Goal: Task Accomplishment & Management: Use online tool/utility

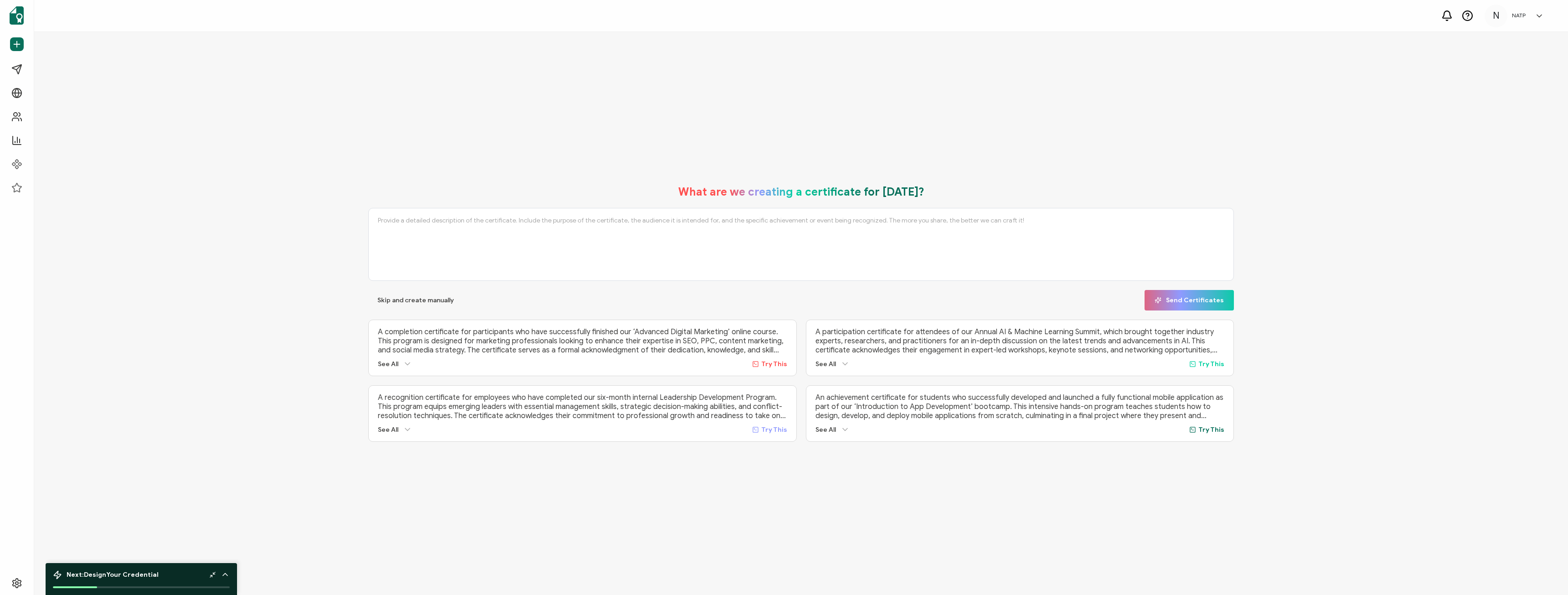
drag, startPoint x: 807, startPoint y: 558, endPoint x: 833, endPoint y: 576, distance: 31.6
click at [807, 558] on div "What are we creating a certificate for [DATE]? Skip and create manually Send Ce…" at bounding box center [801, 313] width 1533 height 563
click at [59, 71] on span "Campaigns" at bounding box center [44, 69] width 34 height 9
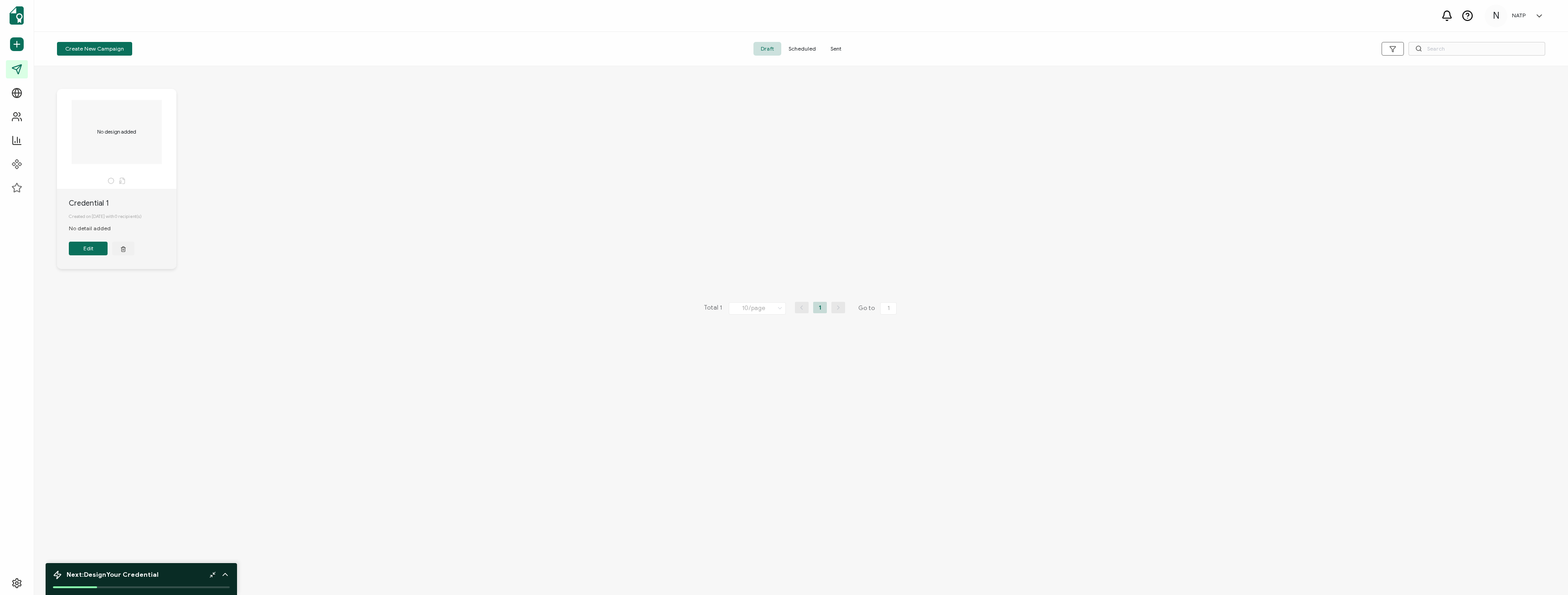
click at [85, 201] on div "Credential 1" at bounding box center [123, 203] width 108 height 11
drag, startPoint x: 507, startPoint y: 196, endPoint x: 882, endPoint y: 173, distance: 375.7
click at [612, 208] on div "No design added Credential 1 Created on [DATE] with 0 recipient(s) No detail ad…" at bounding box center [801, 186] width 1506 height 230
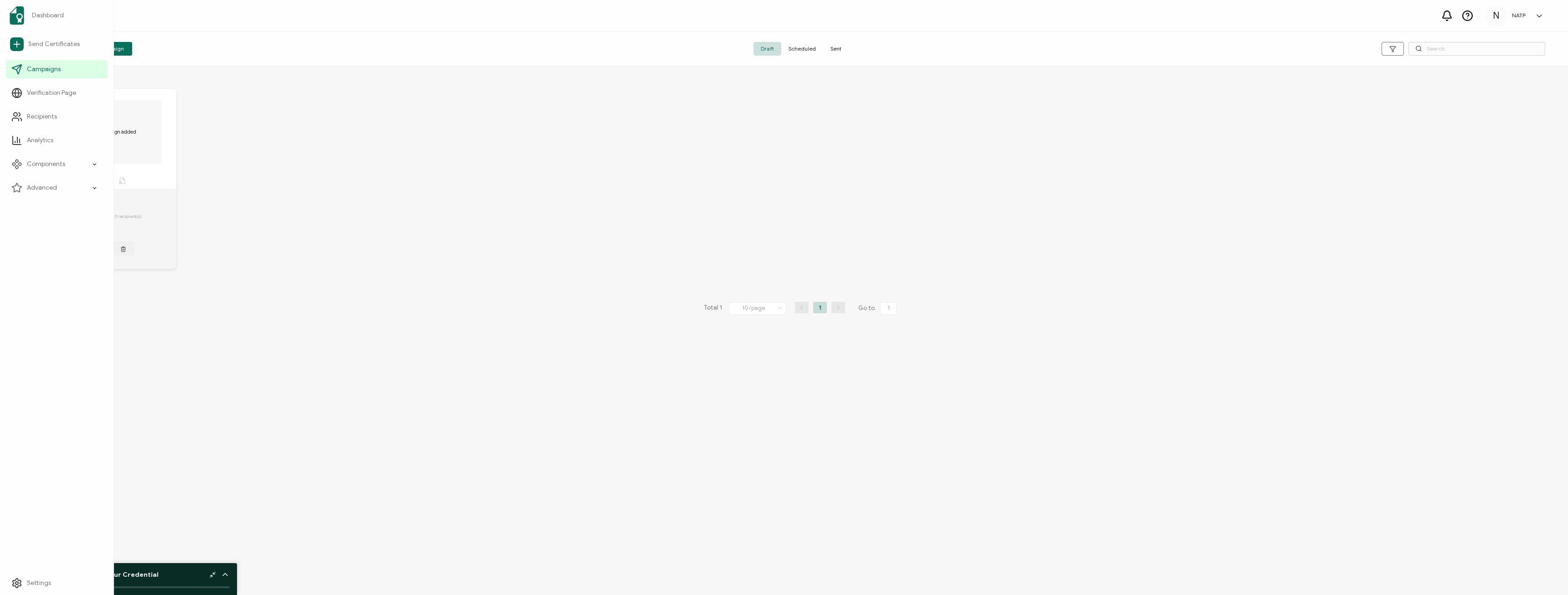
click at [18, 261] on div "Dashboard Send Certificates Campaigns Verification Page Recipients Analytics Co…" at bounding box center [57, 298] width 114 height 595
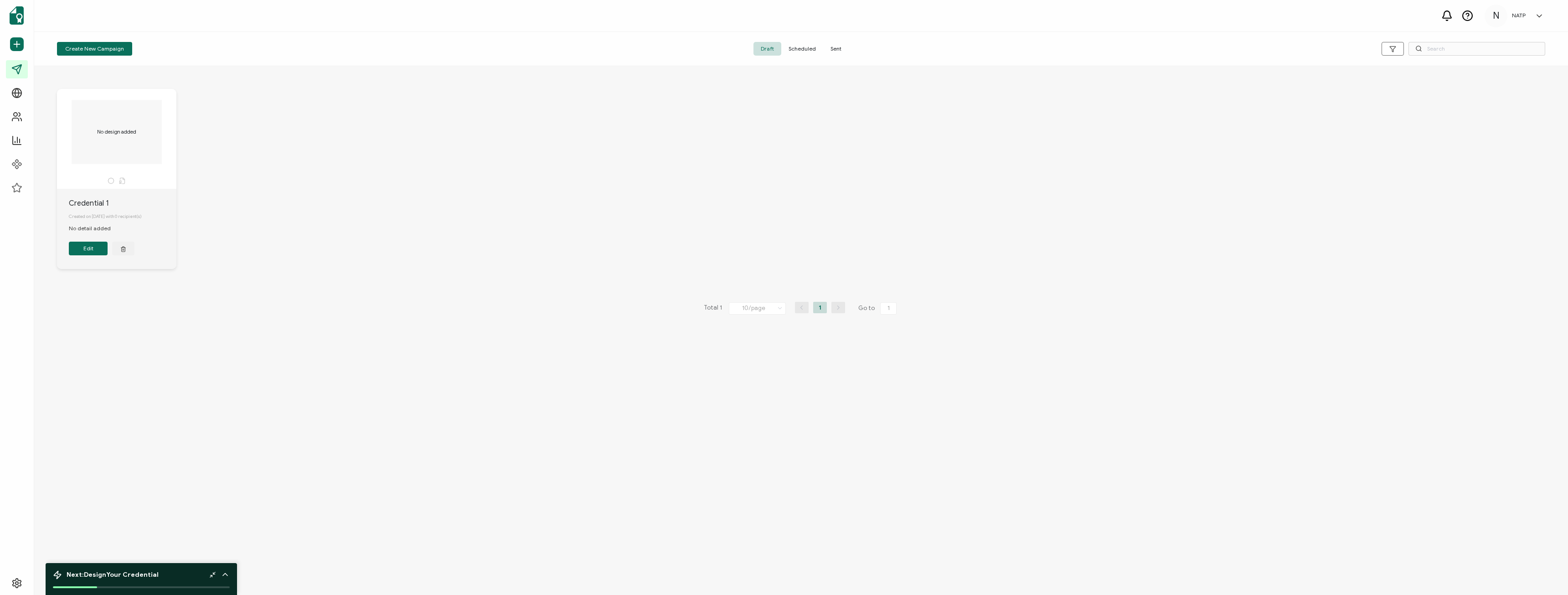
click at [298, 169] on div "No design added Credential 1 Created on [DATE] with 0 recipient(s) No detail ad…" at bounding box center [801, 186] width 1506 height 230
click at [72, 203] on div "Credential 1" at bounding box center [123, 203] width 108 height 11
click at [84, 249] on button "Edit" at bounding box center [88, 248] width 38 height 14
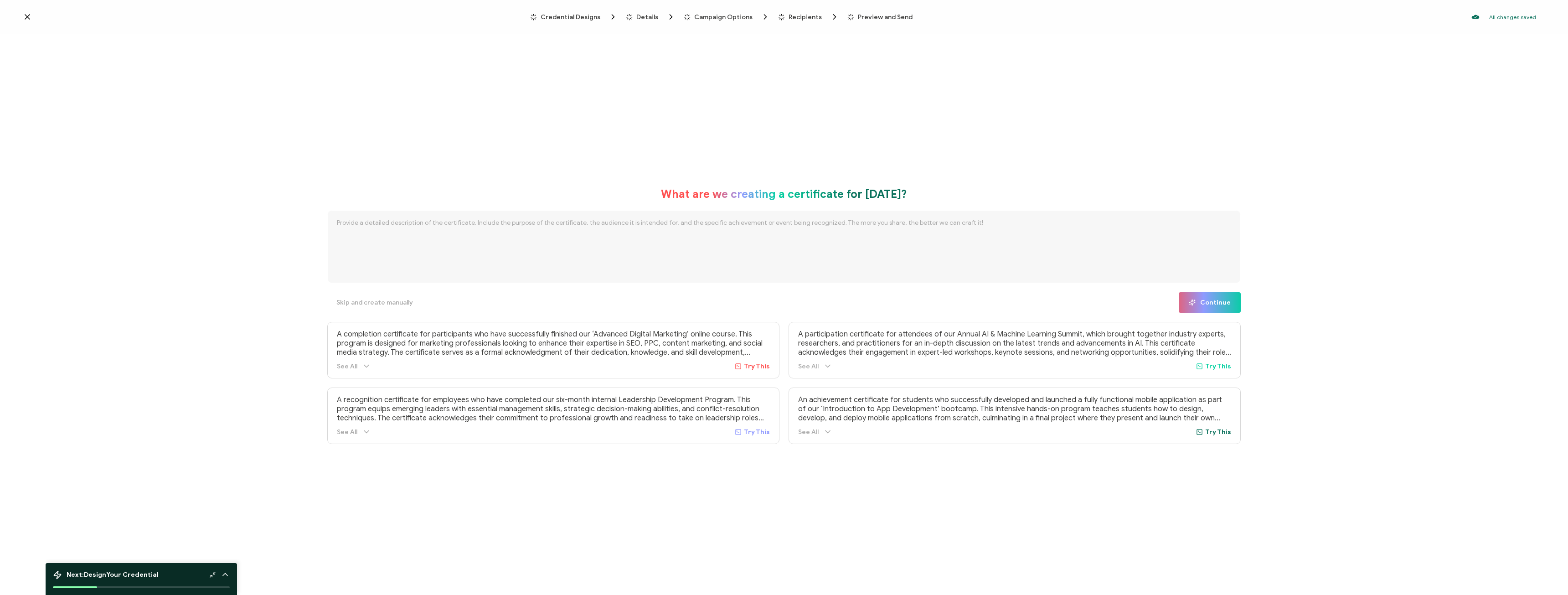
click at [566, 18] on span "Credential Designs" at bounding box center [571, 17] width 60 height 7
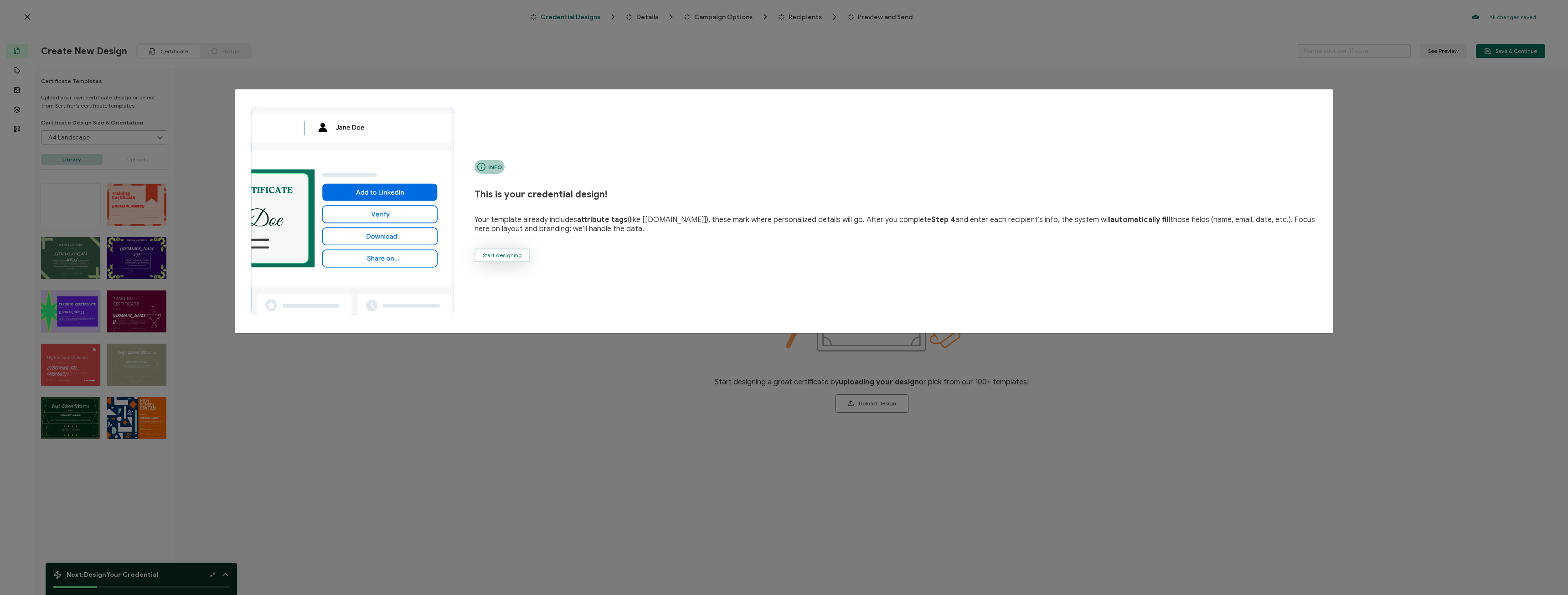
click at [501, 258] on button "Start designing" at bounding box center [501, 254] width 55 height 14
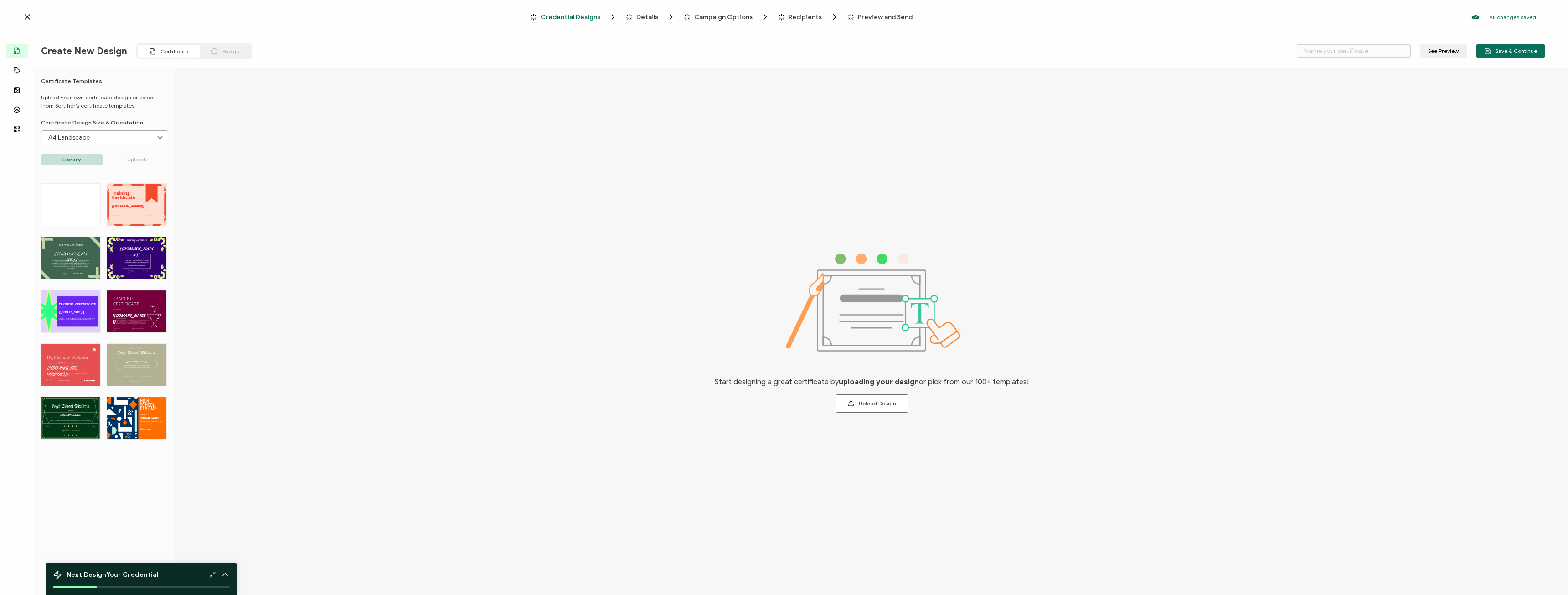
click at [127, 160] on p "Uploads" at bounding box center [138, 160] width 62 height 11
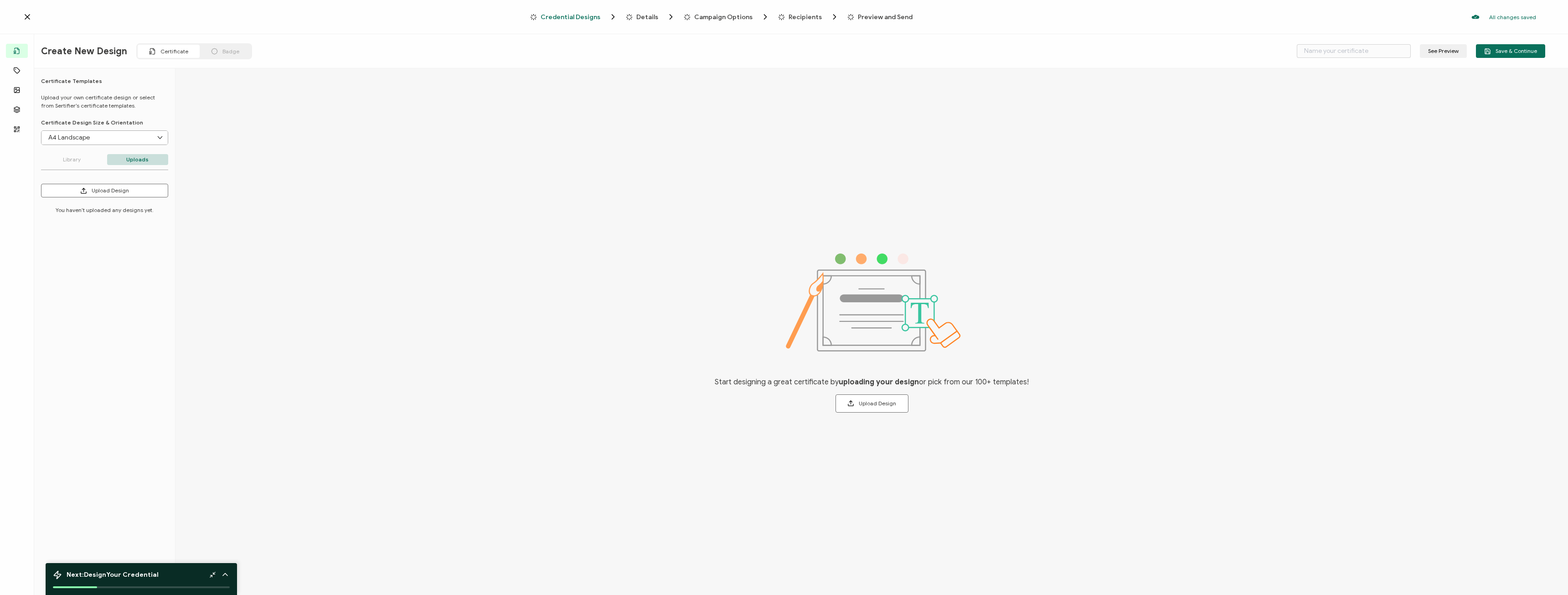
click at [80, 159] on p "Library" at bounding box center [72, 160] width 62 height 11
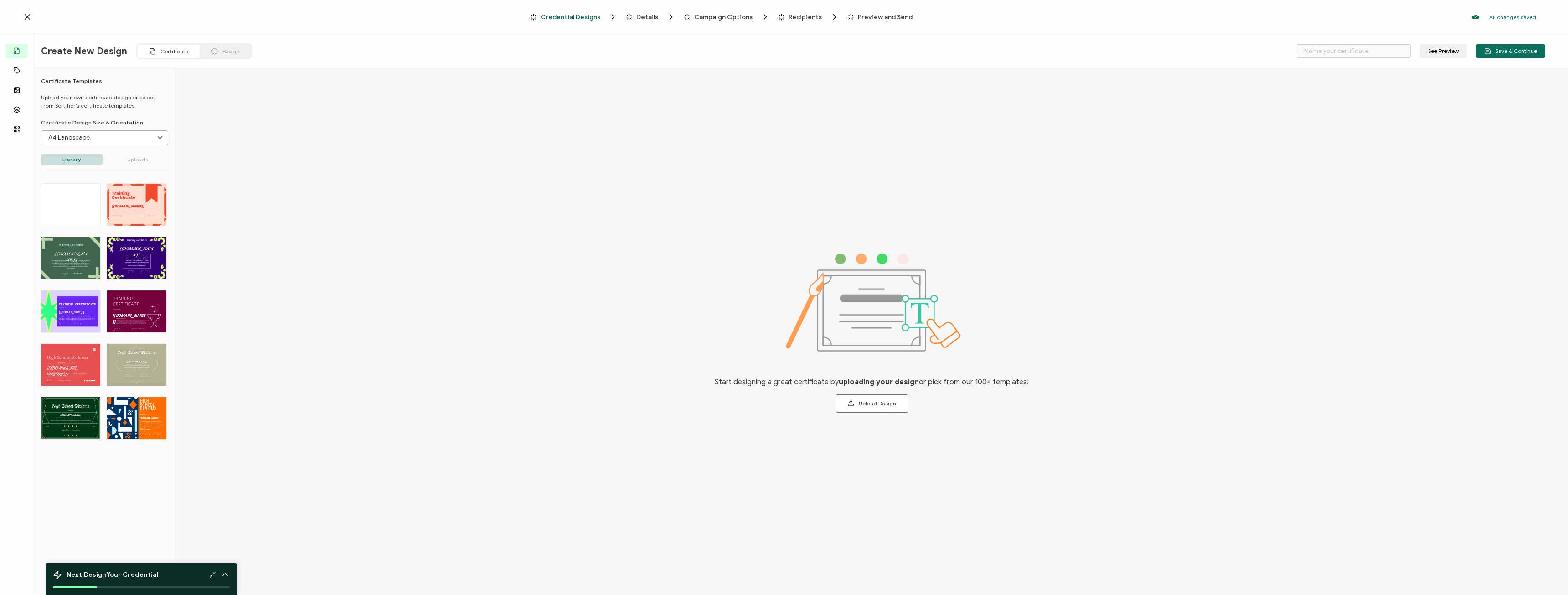
click at [480, 163] on div "Start designing a great certificate by uploading your design or pick from our 1…" at bounding box center [872, 332] width 1392 height 529
click at [644, 20] on span "Details" at bounding box center [646, 17] width 22 height 7
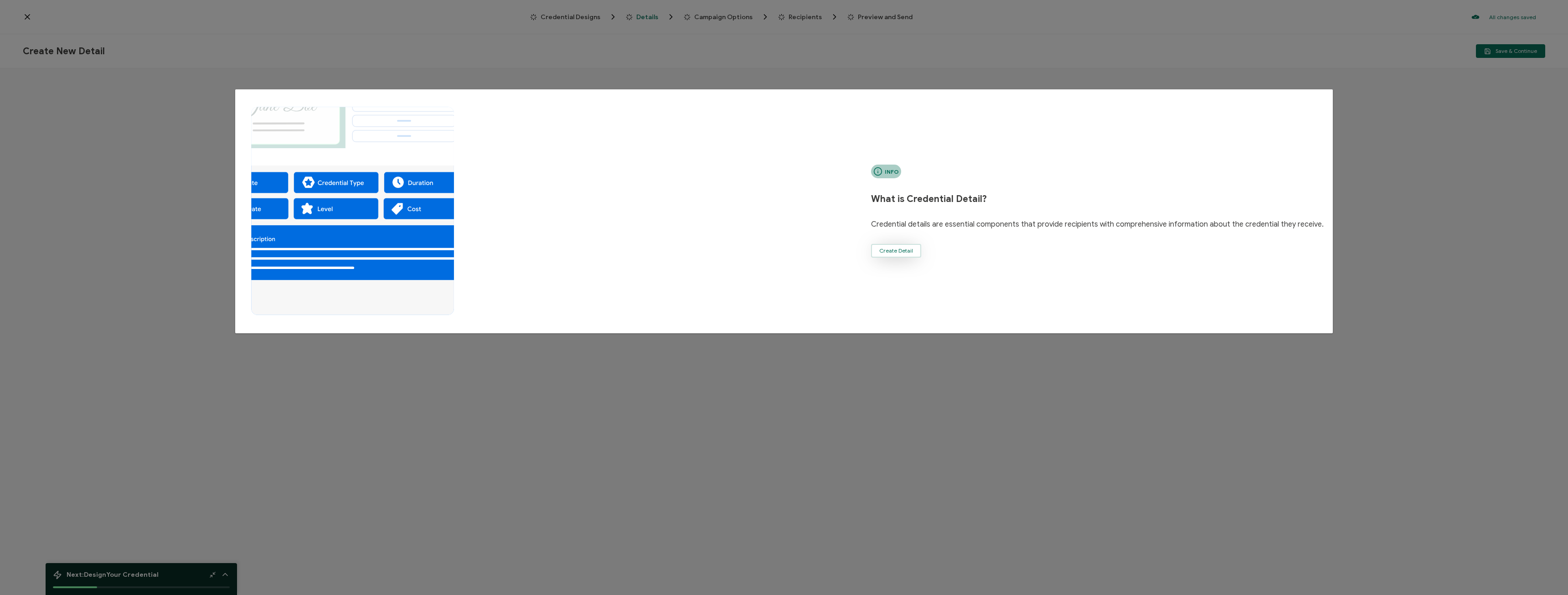
click at [911, 252] on span "Create Detail" at bounding box center [896, 251] width 34 height 6
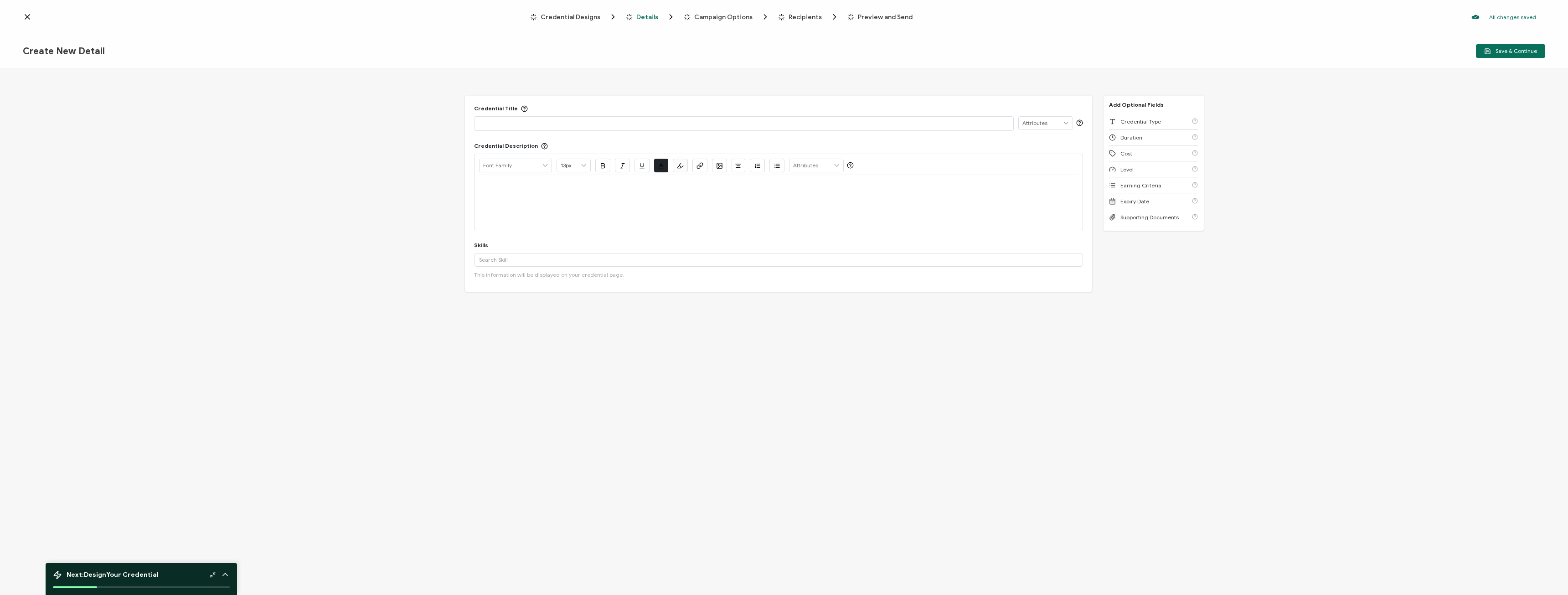
click at [572, 19] on span "Credential Designs" at bounding box center [571, 17] width 60 height 7
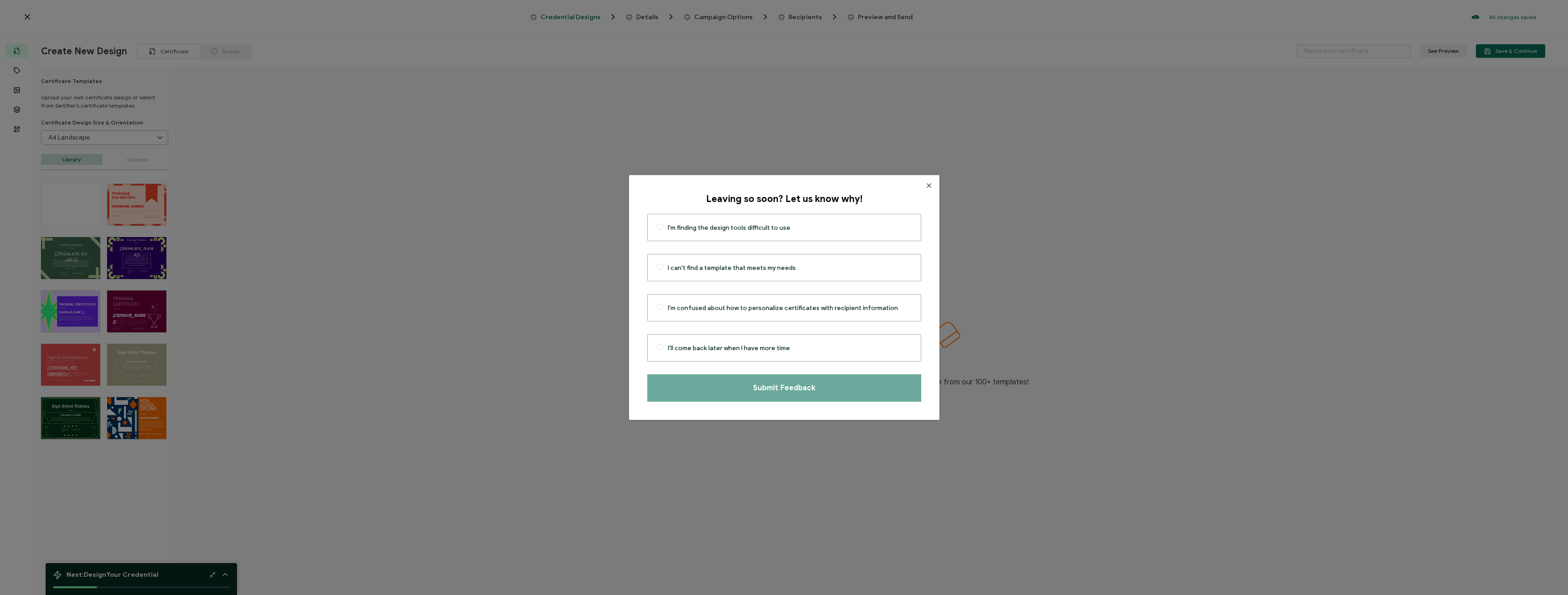
drag, startPoint x: 920, startPoint y: 186, endPoint x: 846, endPoint y: 127, distance: 94.6
click at [925, 185] on icon "Close" at bounding box center [929, 185] width 7 height 7
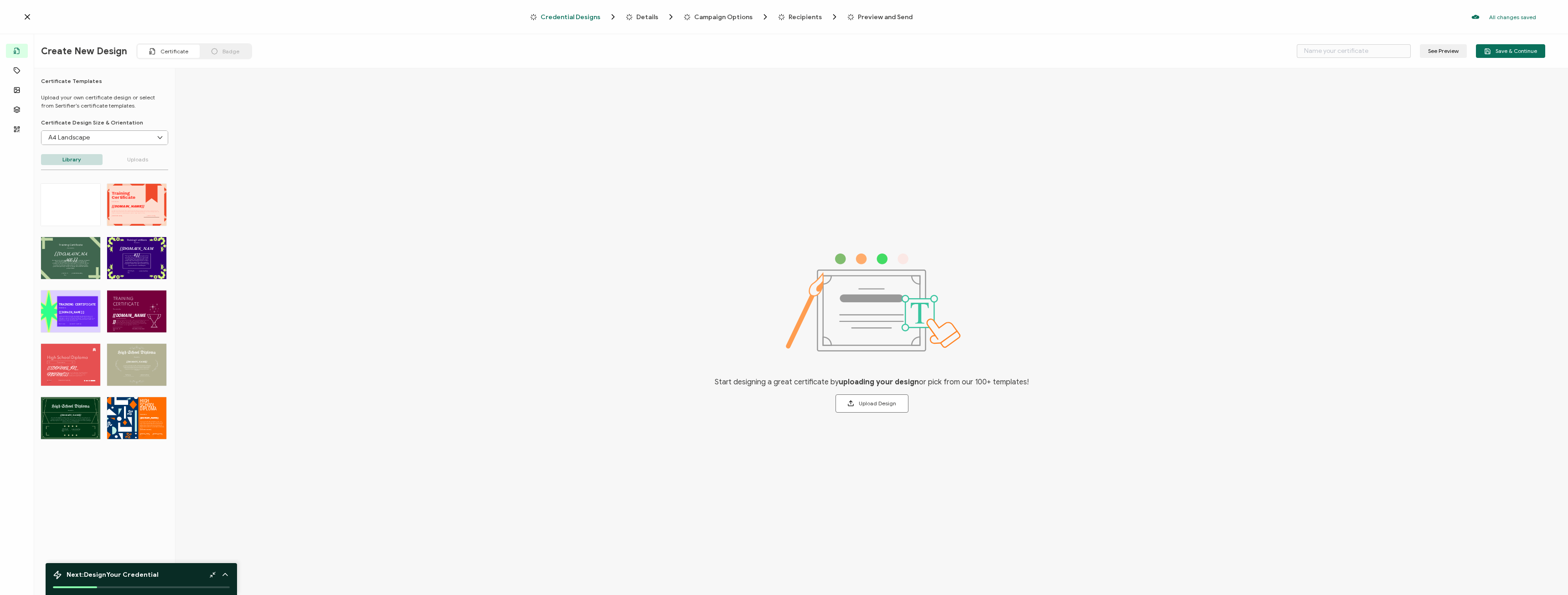
click at [789, 16] on span "Recipients" at bounding box center [806, 17] width 34 height 7
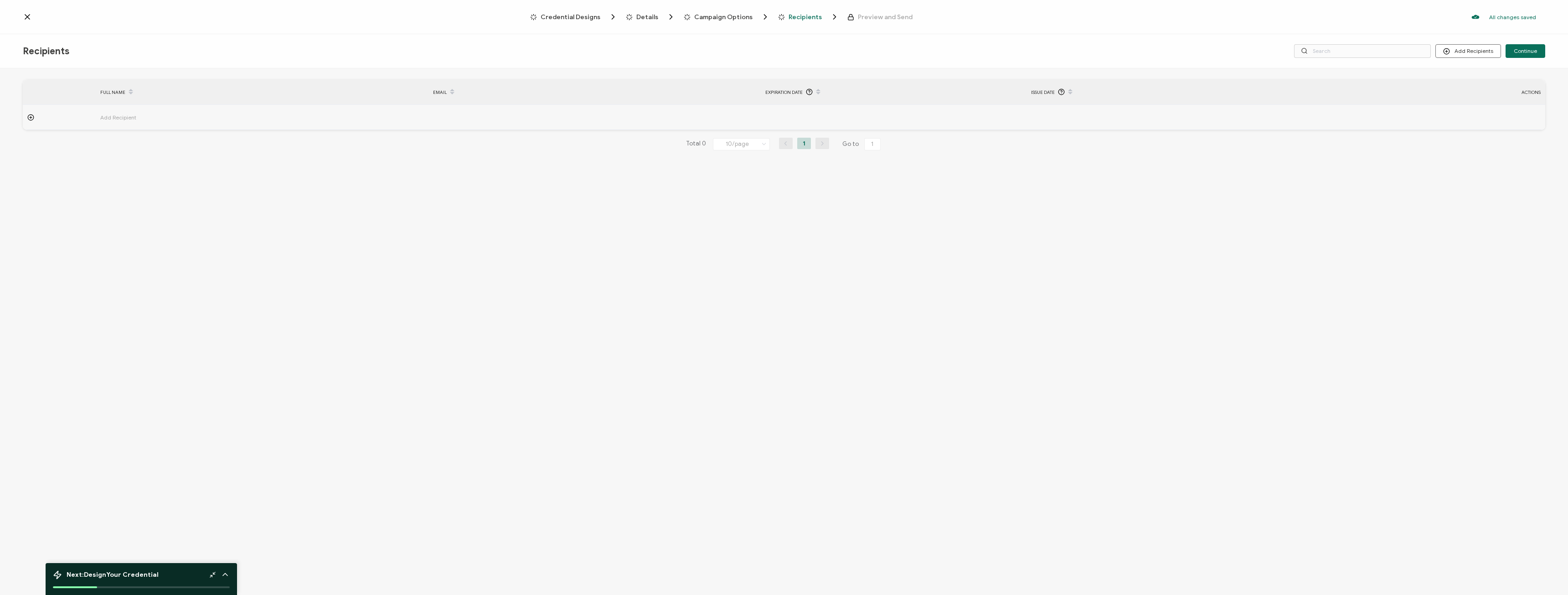
click at [710, 22] on div "Credential Designs Details Campaign Options Recipients Preview and Send All cha…" at bounding box center [784, 17] width 1568 height 35
click at [707, 16] on span "Campaign Options" at bounding box center [723, 17] width 58 height 7
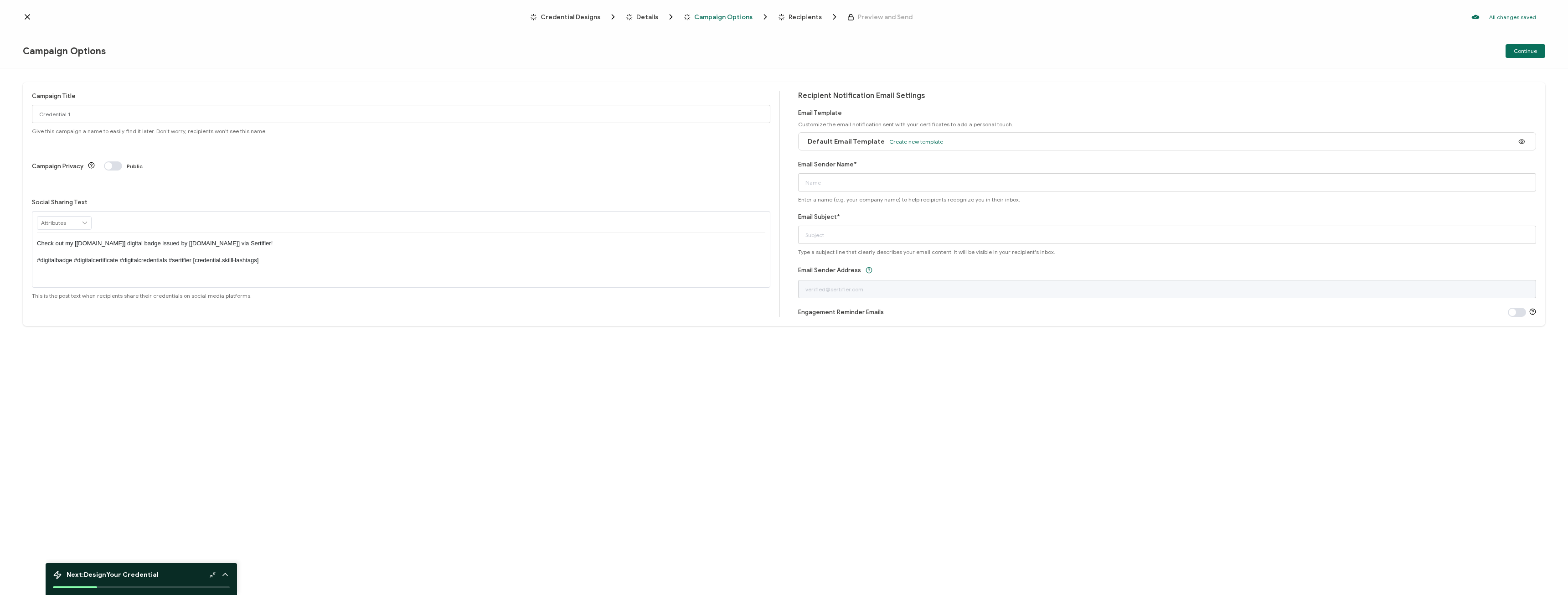
click at [565, 17] on span "Credential Designs" at bounding box center [571, 17] width 60 height 7
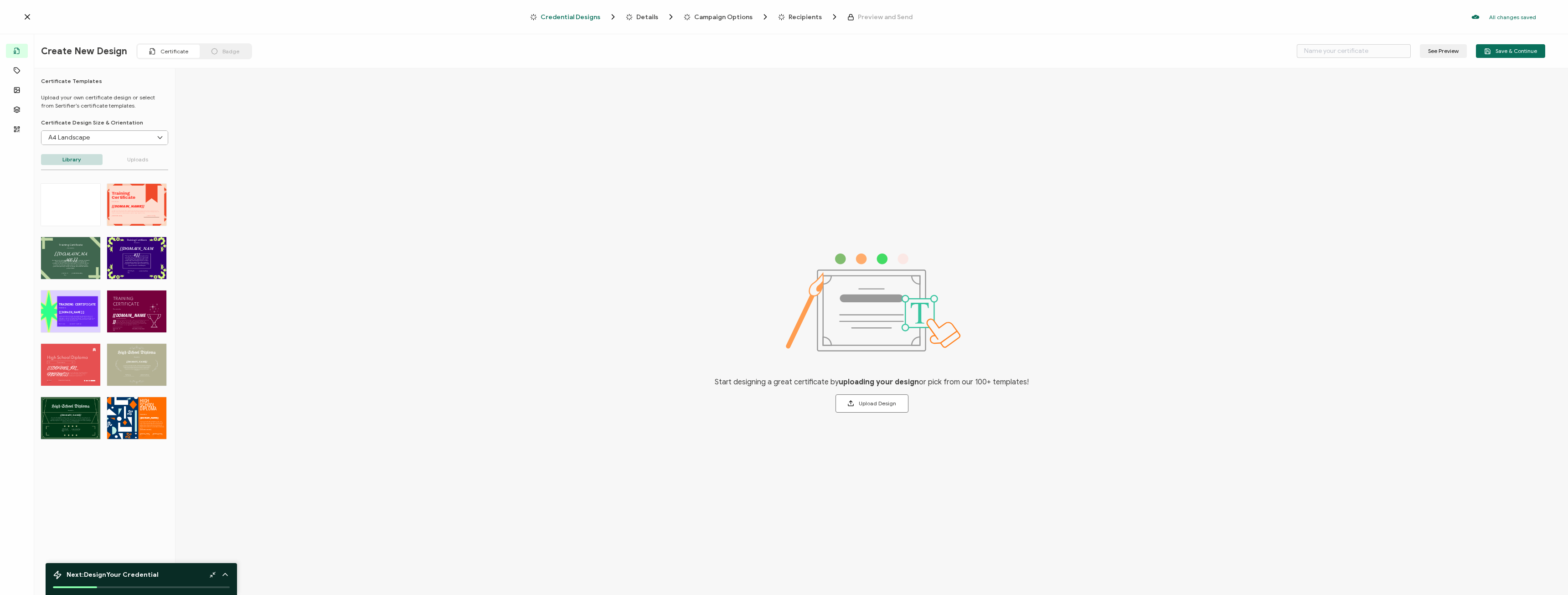
click at [335, 107] on div "Start designing a great certificate by uploading your design or pick from our 1…" at bounding box center [872, 332] width 1392 height 529
click at [31, 17] on icon at bounding box center [27, 17] width 9 height 9
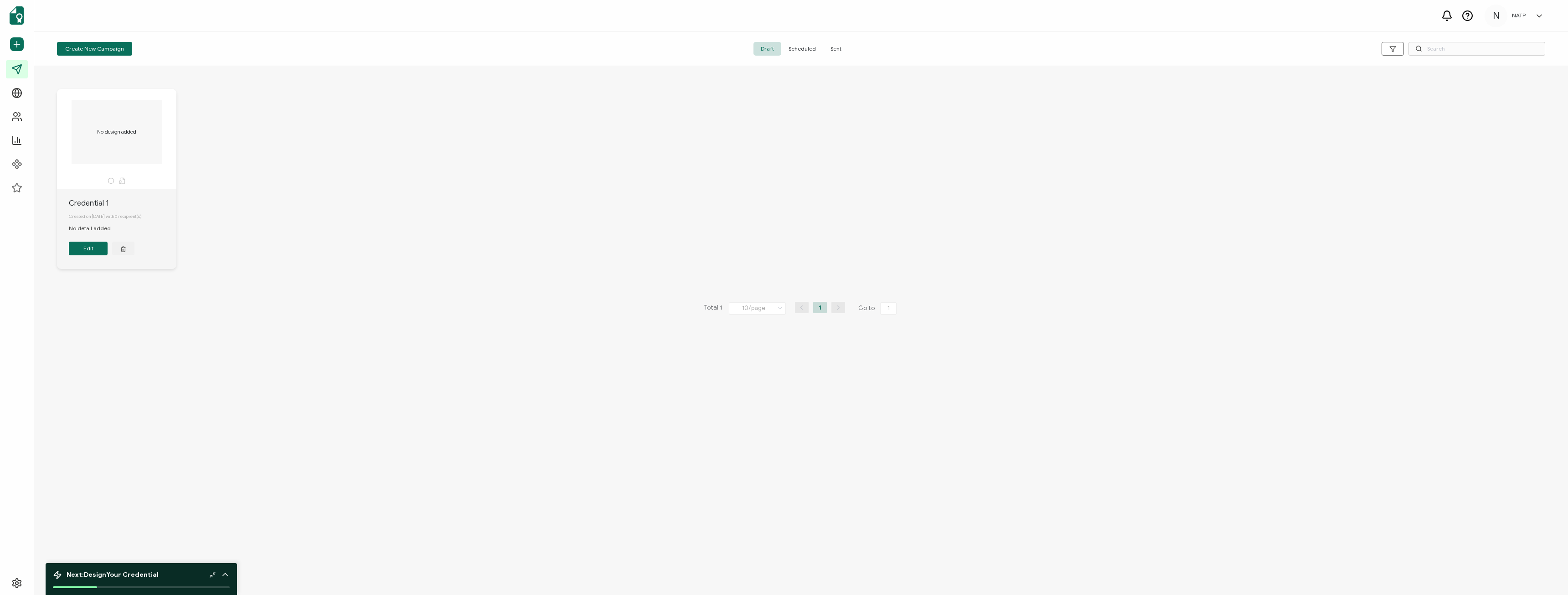
click at [471, 234] on div "No design added Credential 1 Created on [DATE] with 0 recipient(s) No detail ad…" at bounding box center [801, 186] width 1506 height 230
click at [1539, 17] on icon at bounding box center [1539, 16] width 5 height 2
click at [1465, 16] on icon at bounding box center [1467, 16] width 11 height 11
